Goal: Check status: Check status

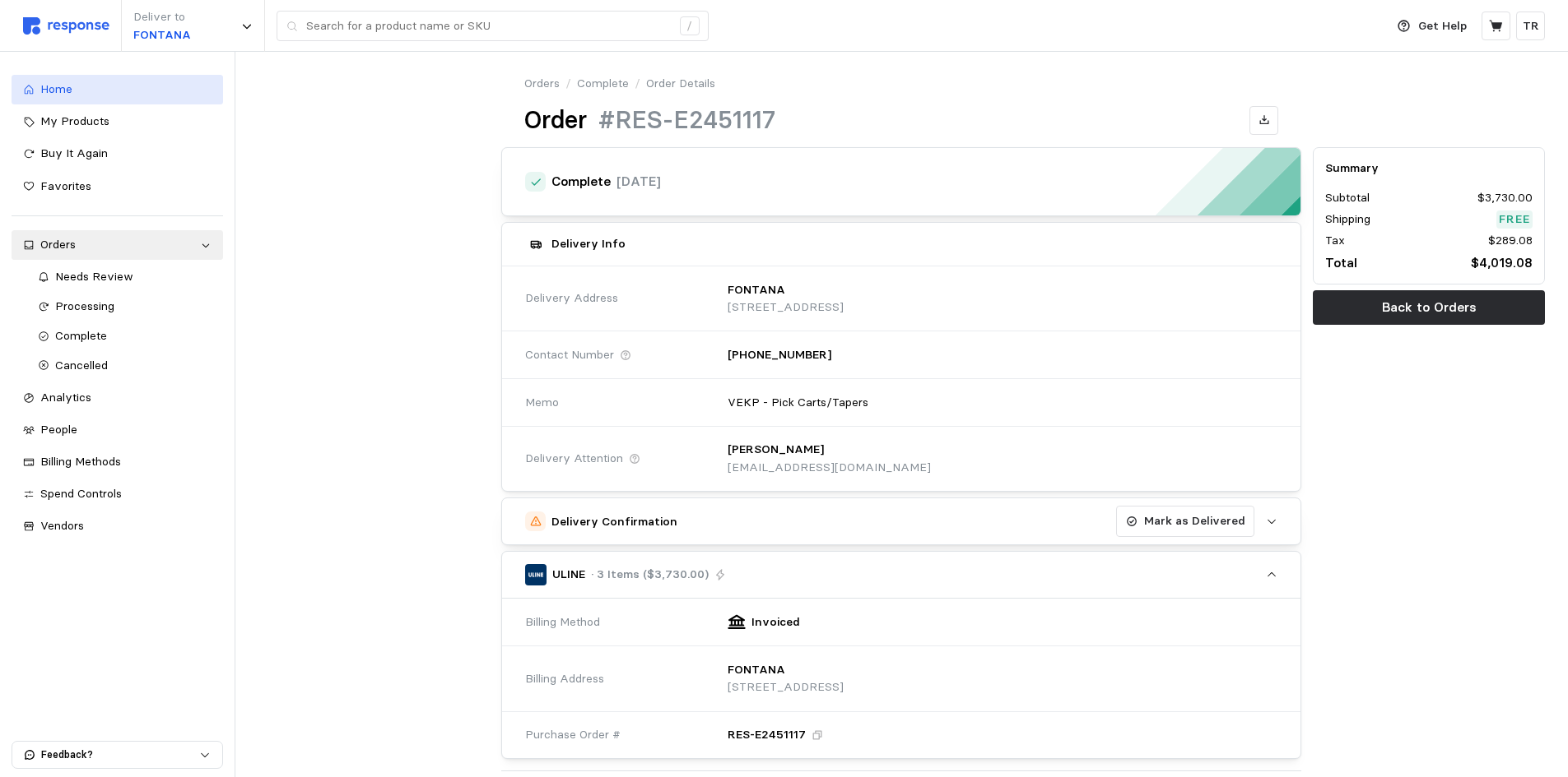
click at [60, 87] on span "Home" at bounding box center [57, 88] width 32 height 15
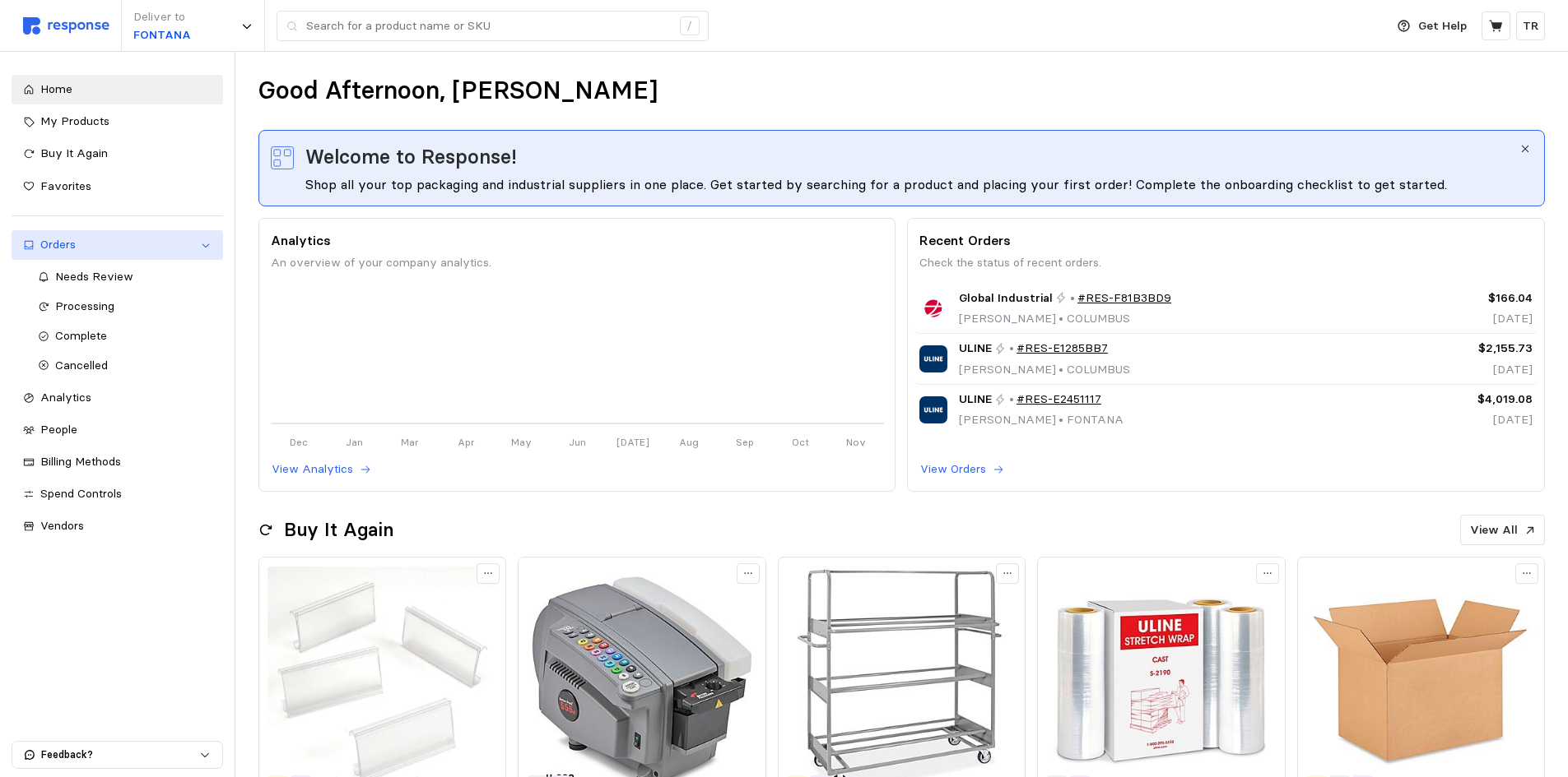
click at [102, 240] on div "Orders" at bounding box center [117, 245] width 154 height 18
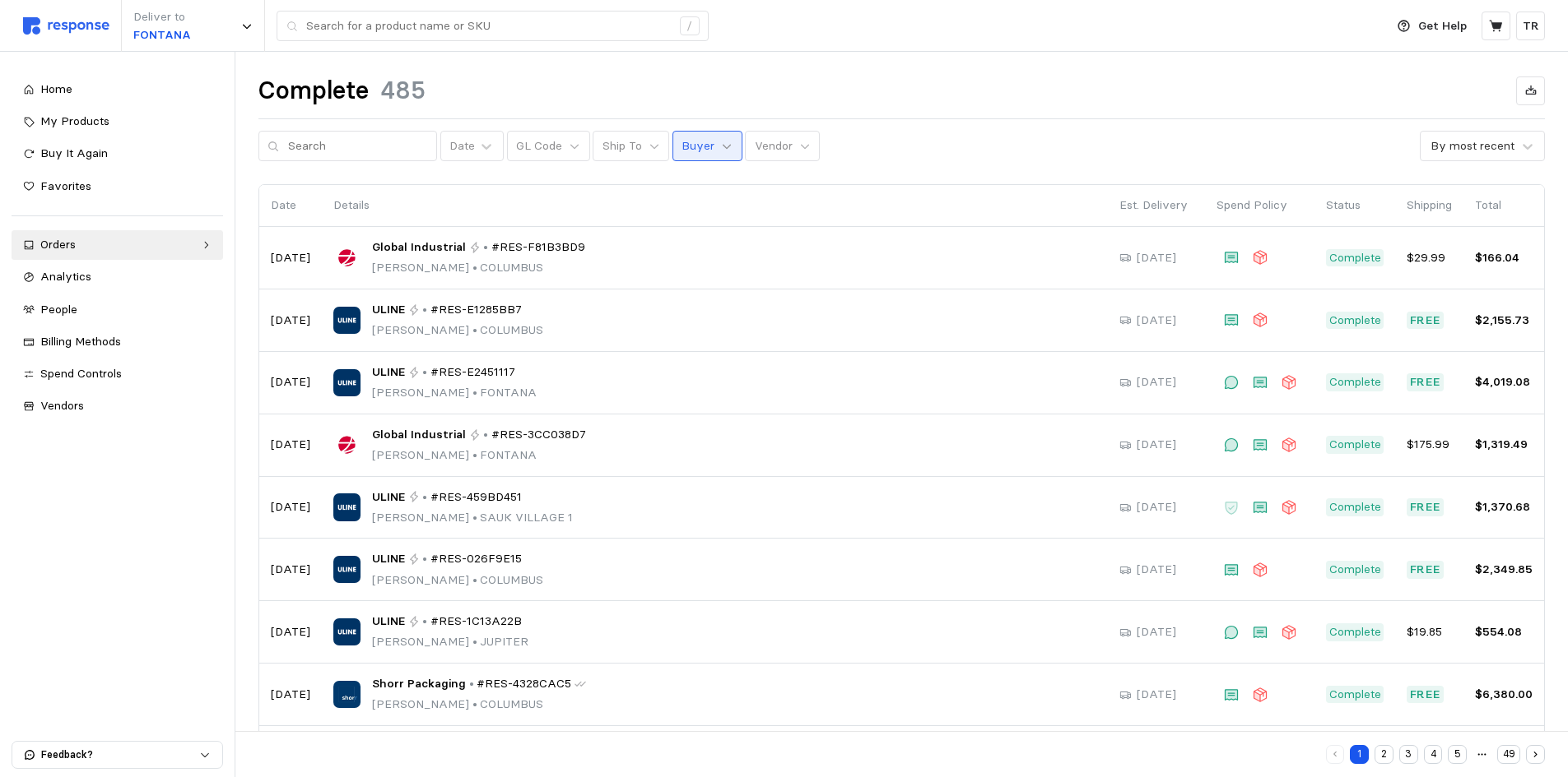
click at [721, 148] on icon at bounding box center [726, 146] width 11 height 11
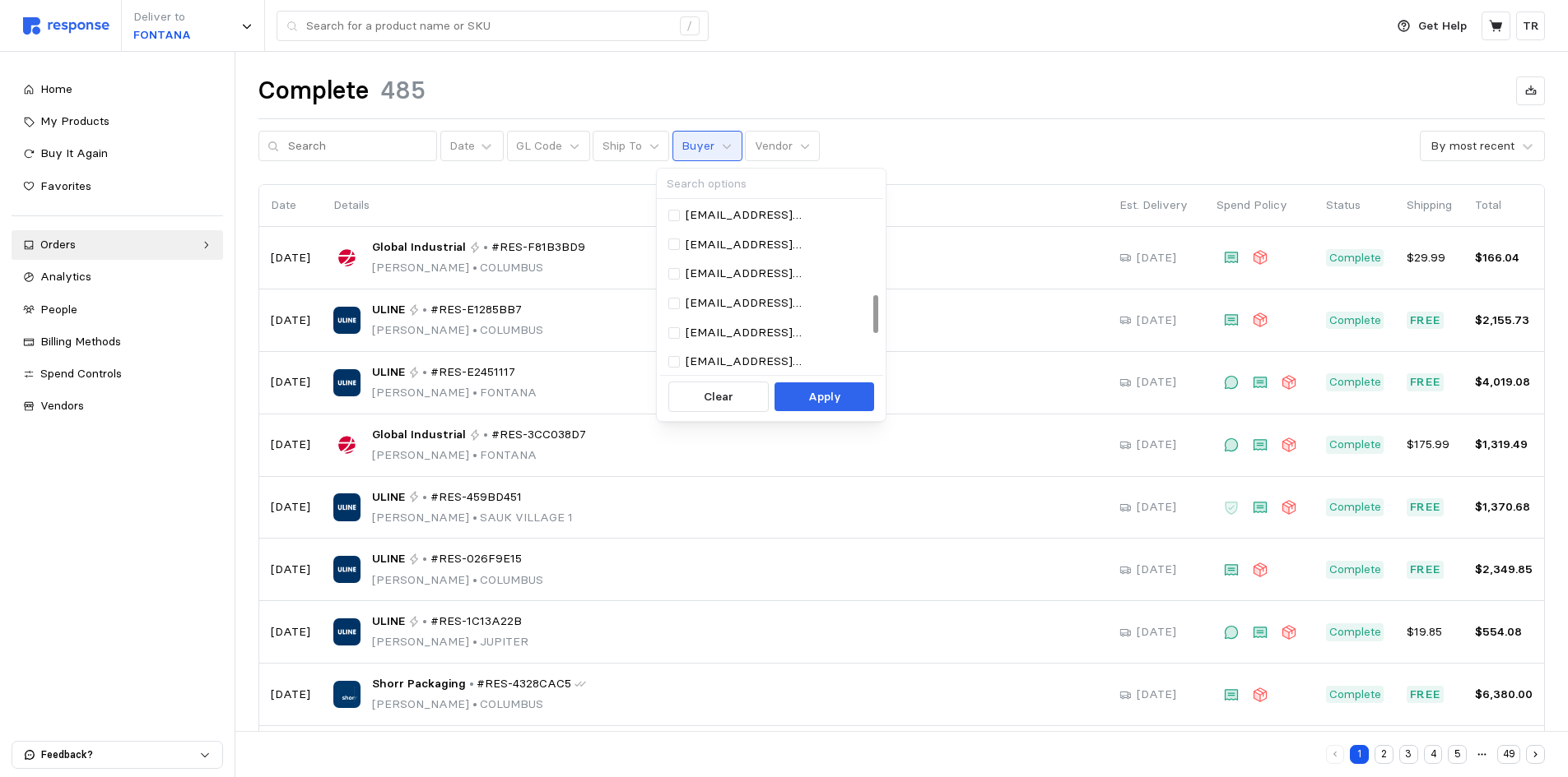
scroll to position [411, 0]
click at [719, 251] on p "[EMAIL_ADDRESS][DOMAIN_NAME]" at bounding box center [778, 245] width 186 height 18
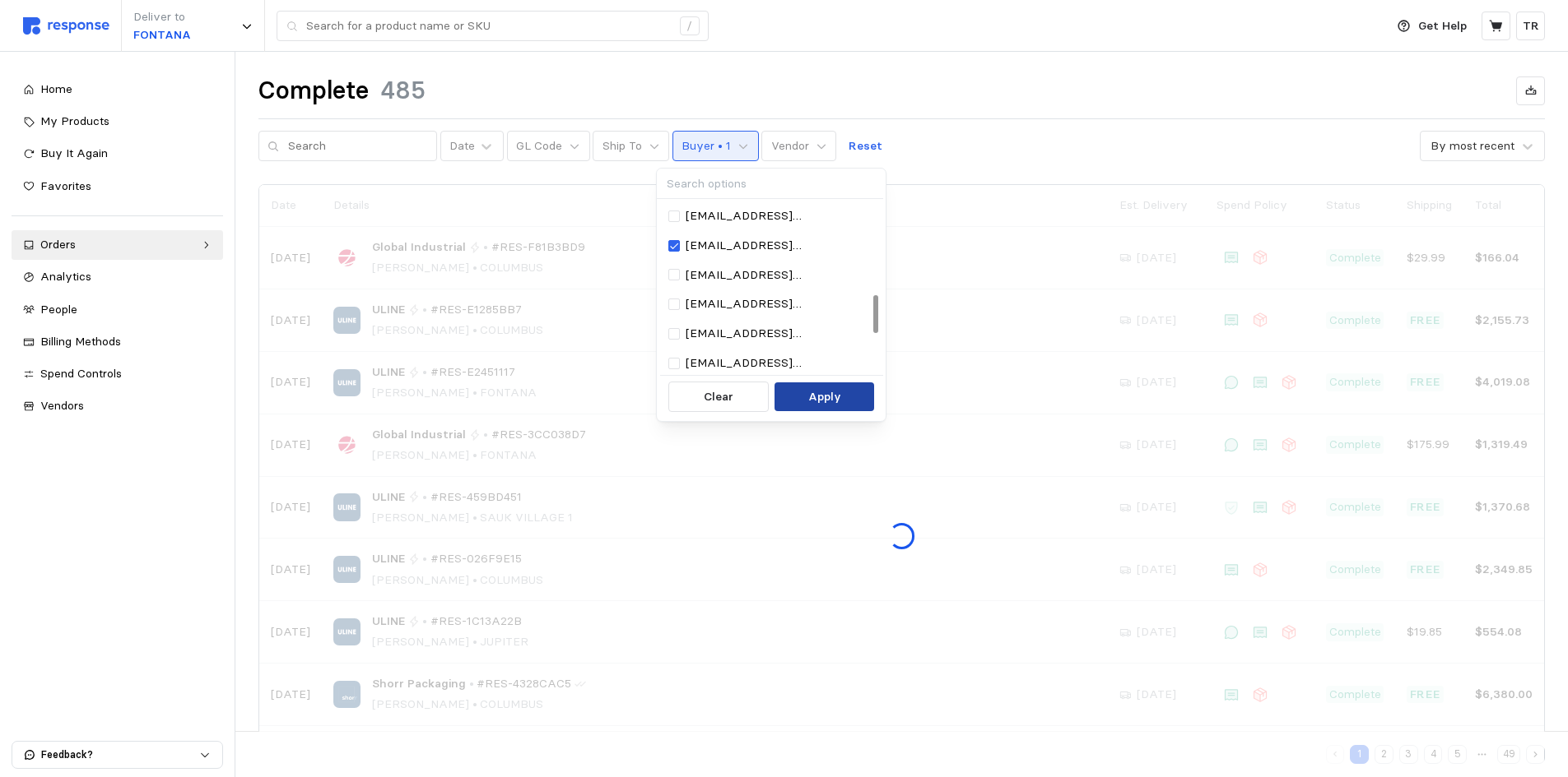
click at [828, 397] on p "Apply" at bounding box center [824, 397] width 33 height 18
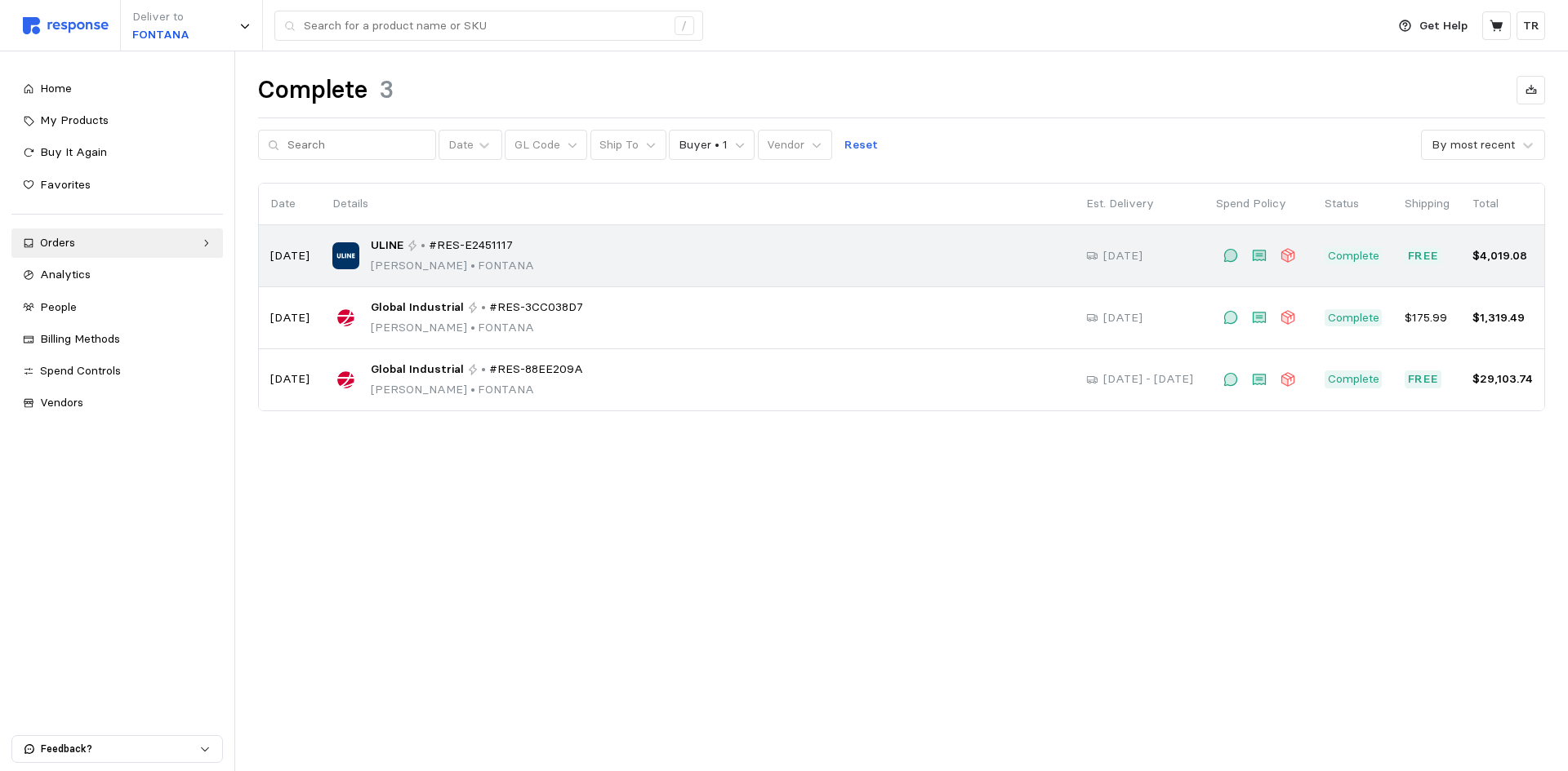
click at [443, 253] on span "#RES-E2451117" at bounding box center [471, 245] width 84 height 18
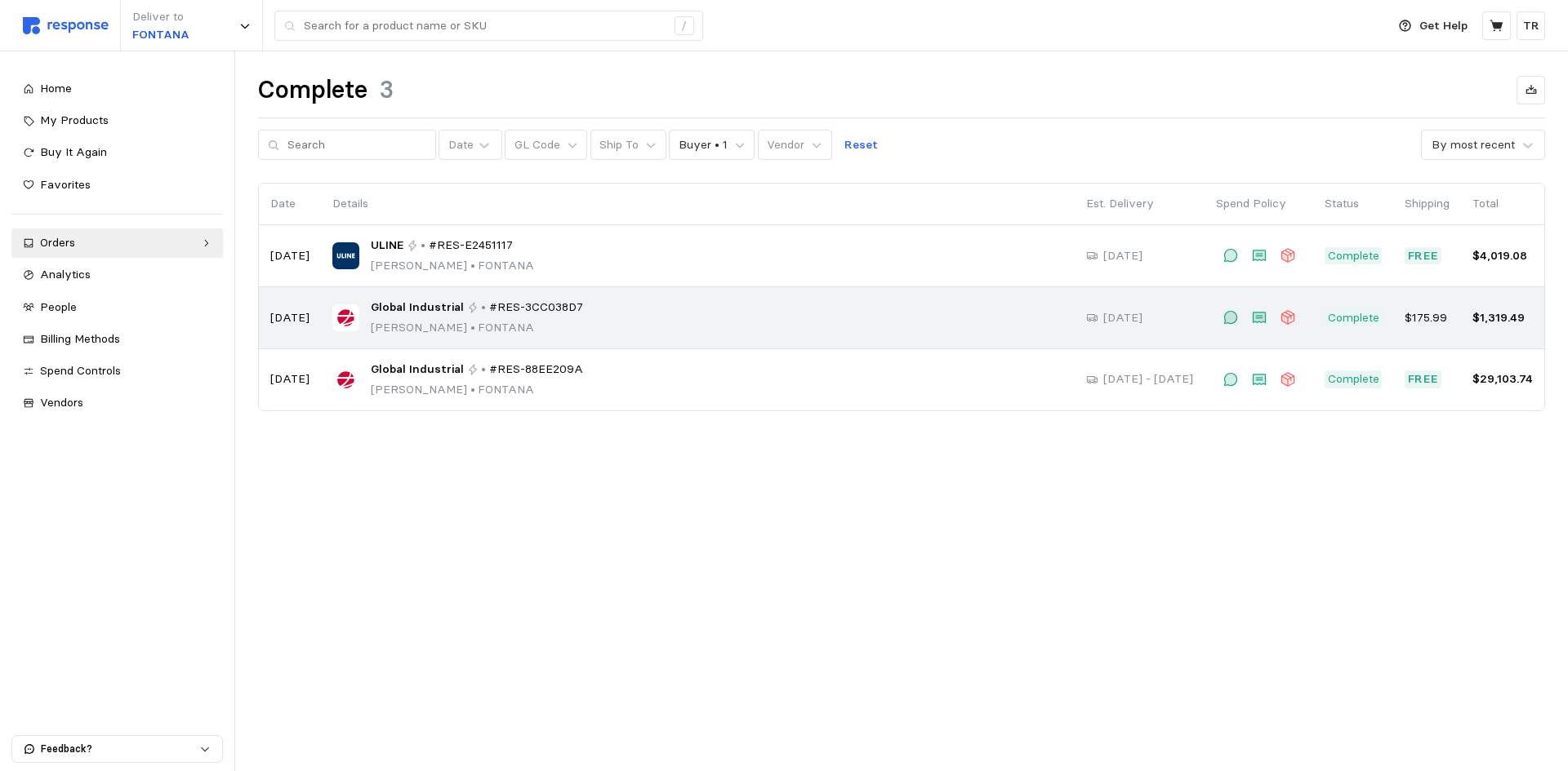
click at [492, 316] on div "Global Industrial • #RES-3CC038D7 [PERSON_NAME] • [PERSON_NAME]" at bounding box center [477, 318] width 212 height 39
